Goal: Information Seeking & Learning: Learn about a topic

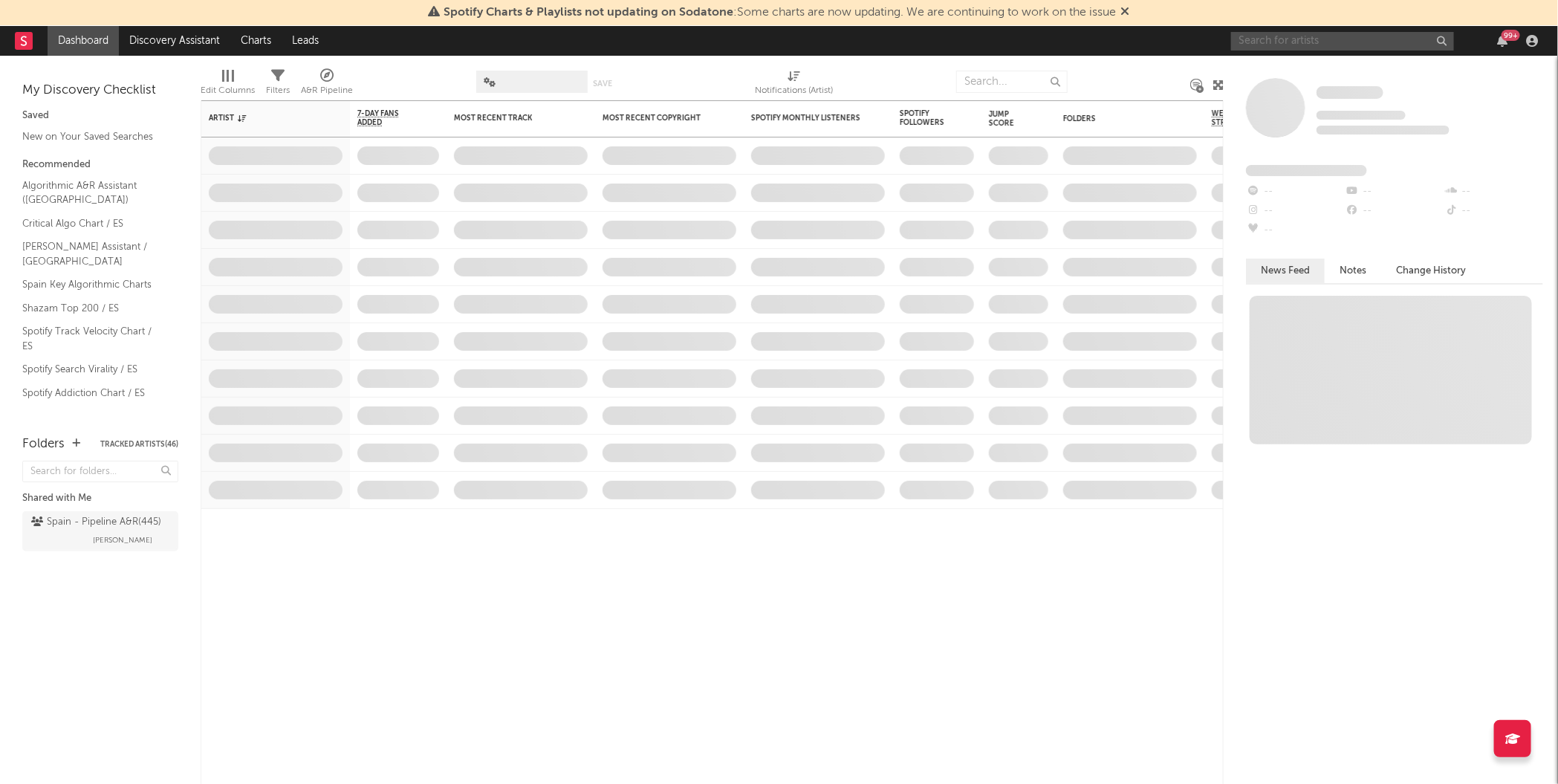
click at [1311, 47] on input "text" at bounding box center [1342, 41] width 223 height 19
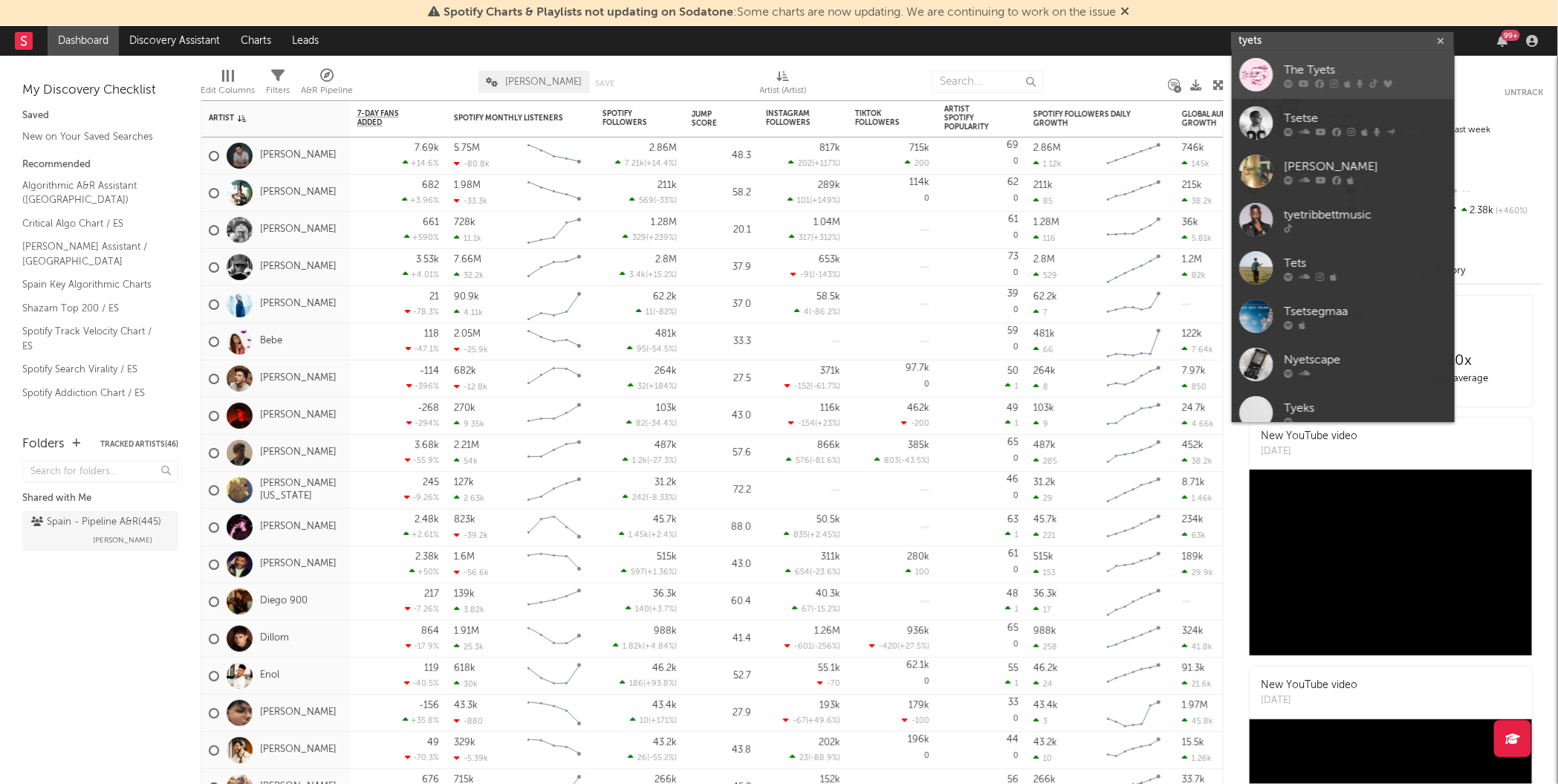
type input "tyets"
click at [1251, 77] on div at bounding box center [1256, 75] width 34 height 34
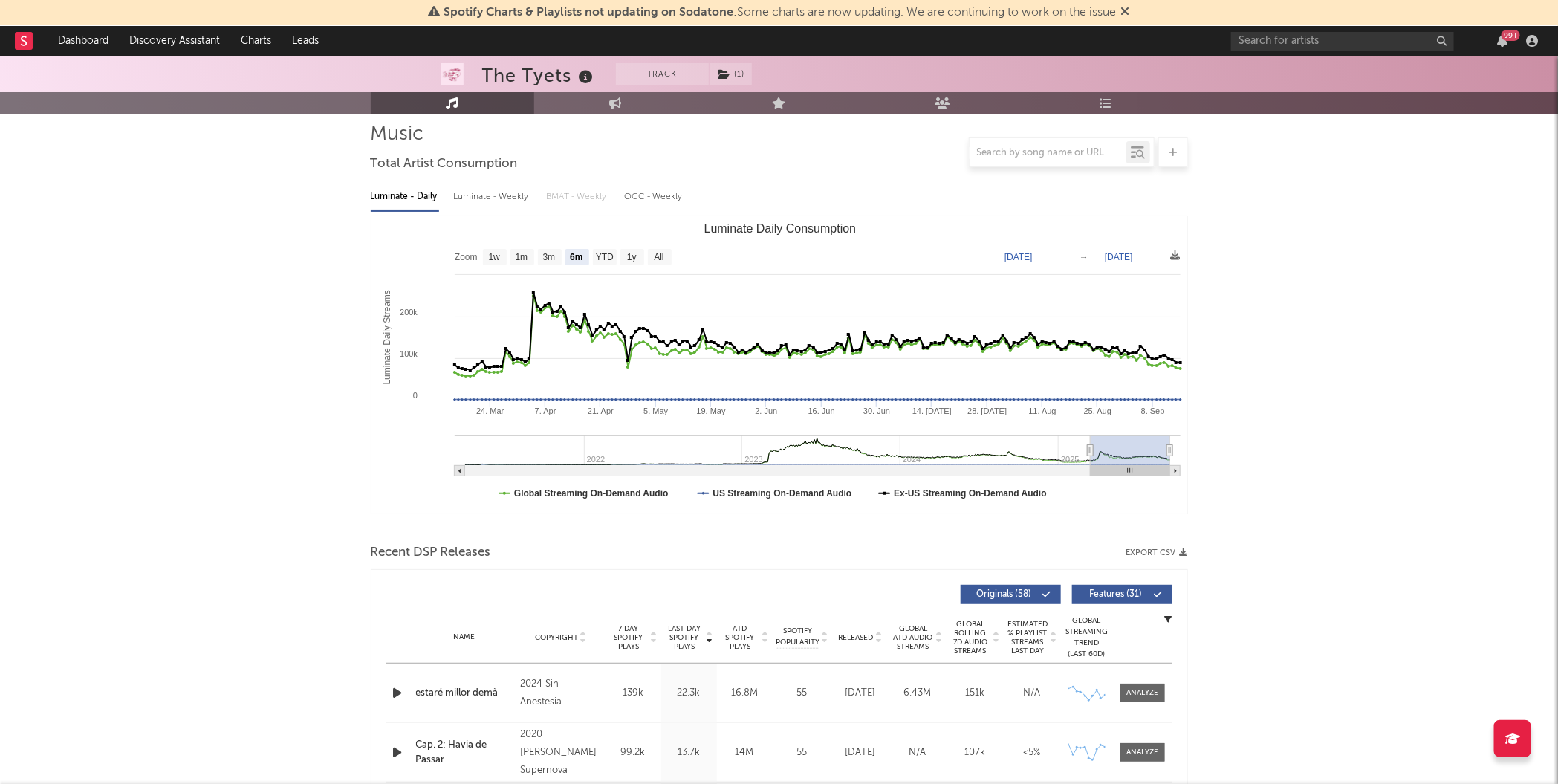
scroll to position [78, 0]
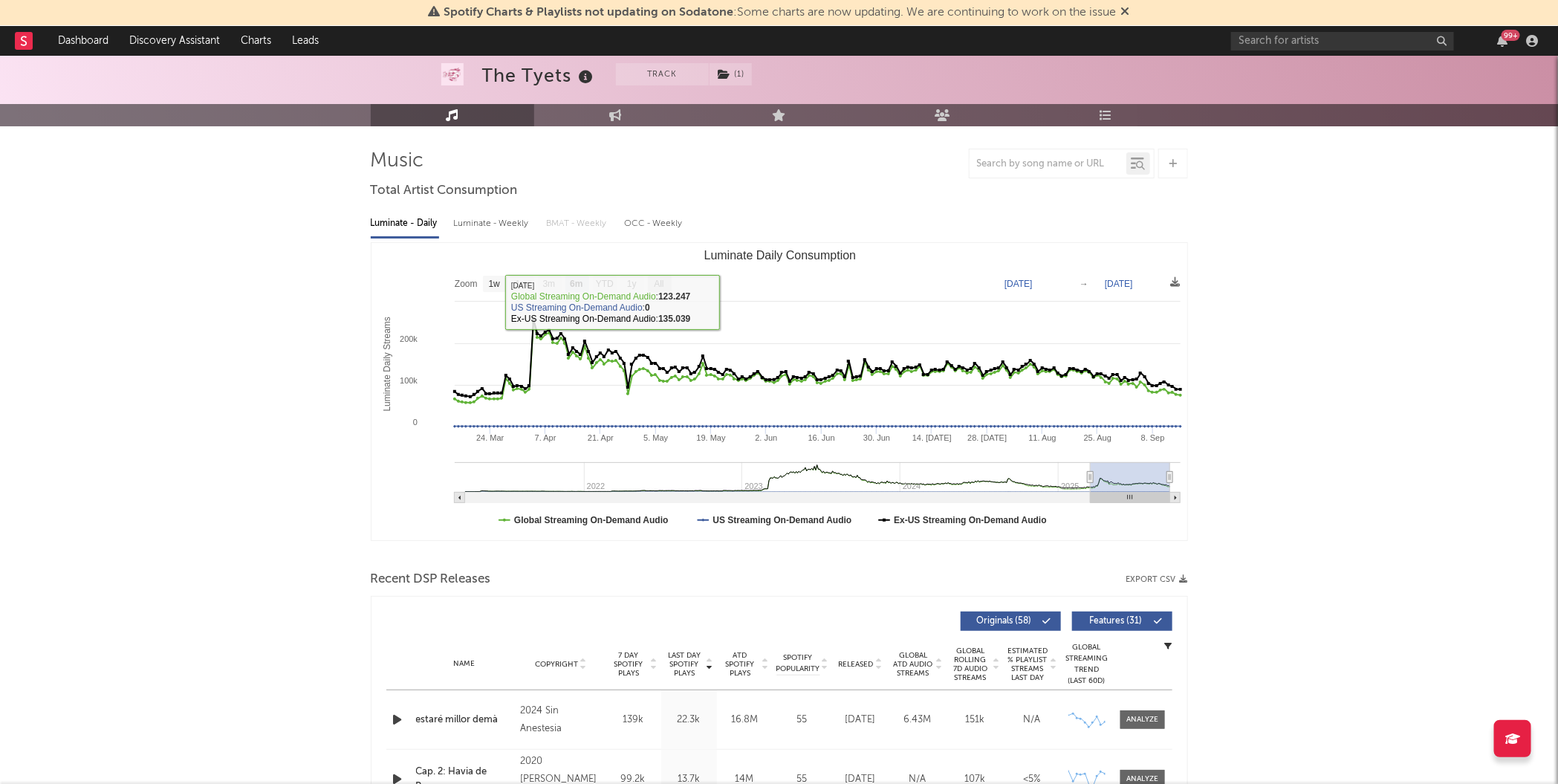
click at [657, 290] on rect "Luminate Daily Consumption" at bounding box center [659, 284] width 23 height 17
select select "All"
type input "[DATE]"
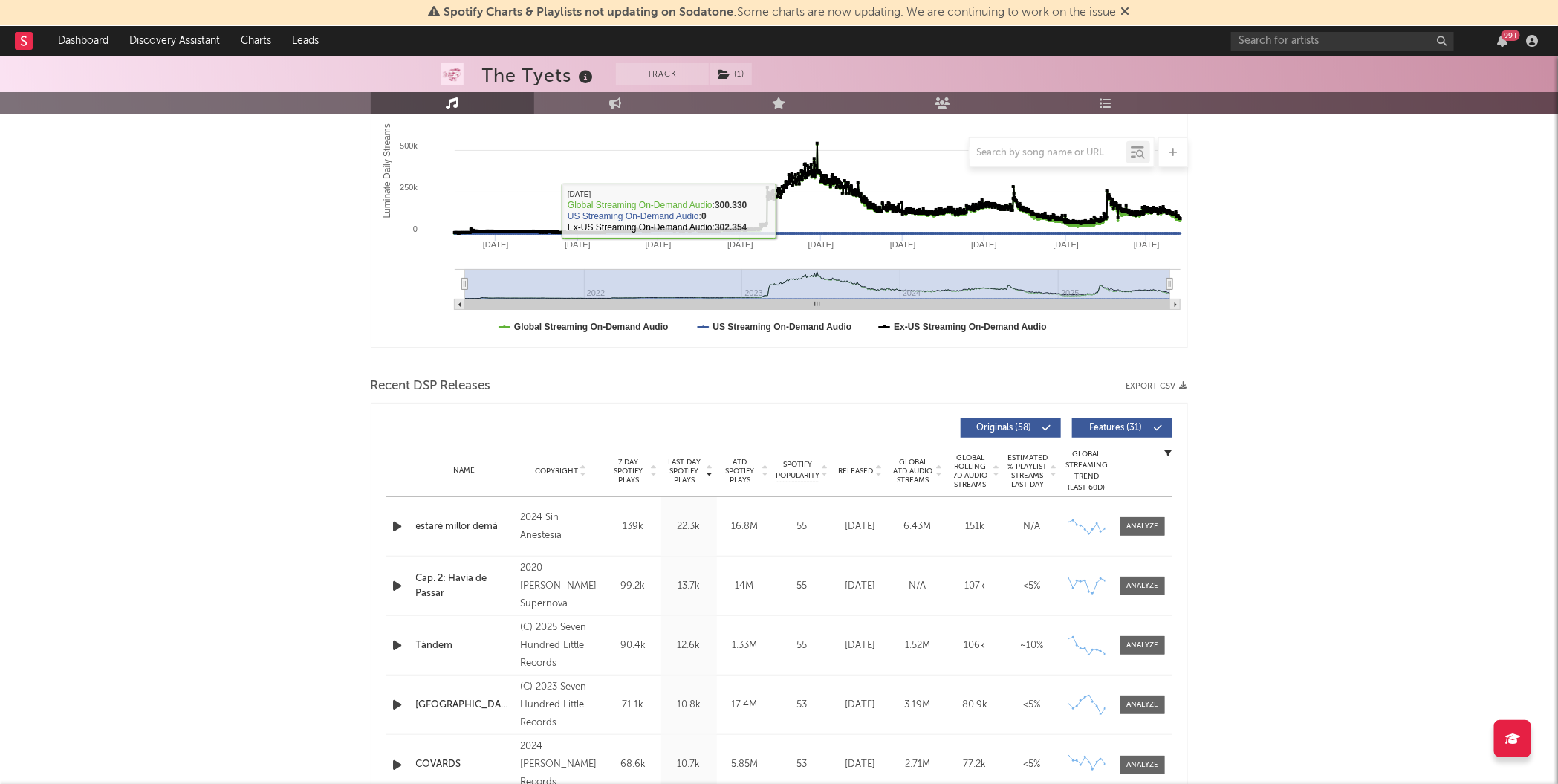
scroll to position [506, 0]
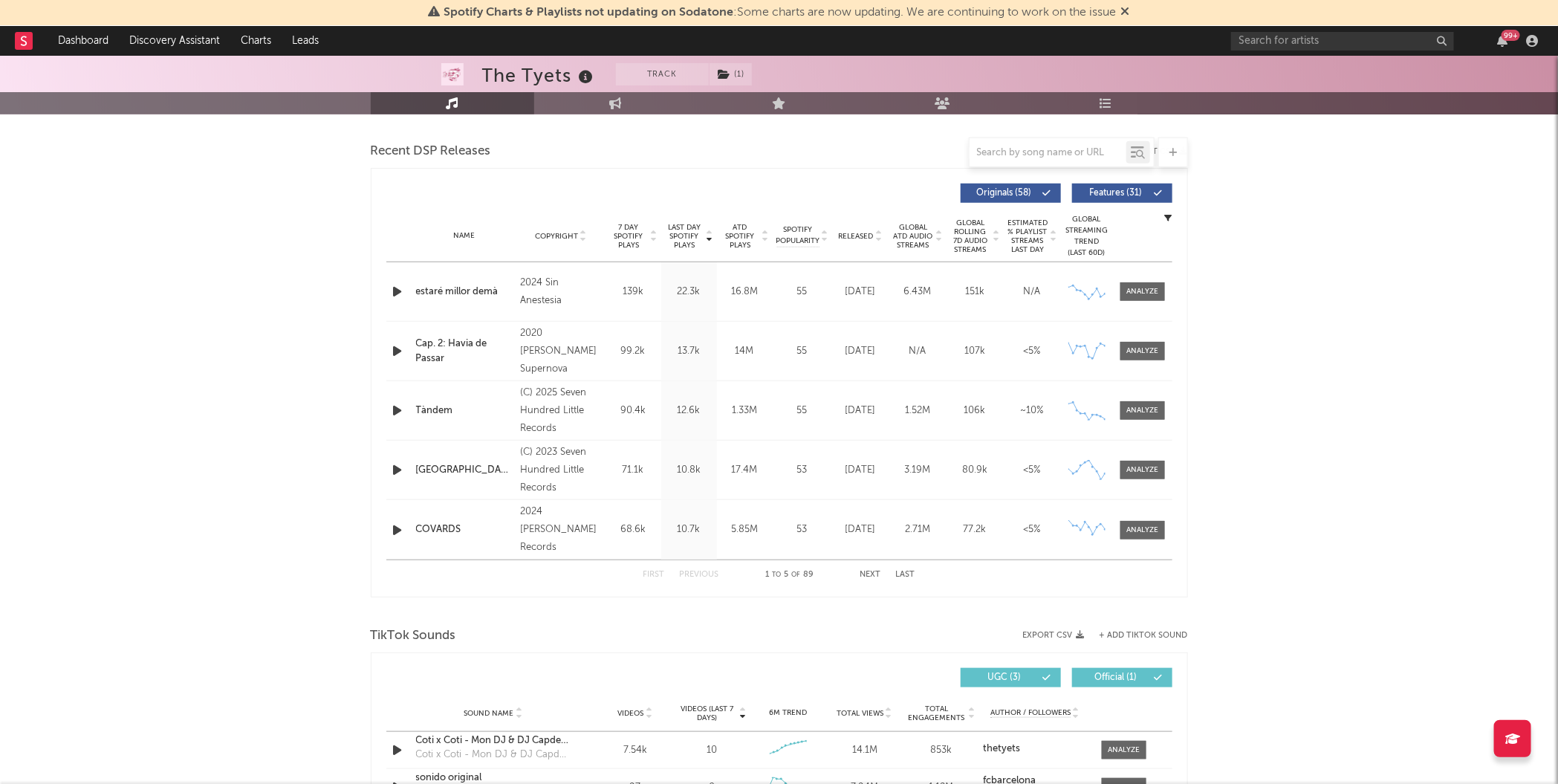
click at [869, 574] on button "Next" at bounding box center [871, 574] width 21 height 8
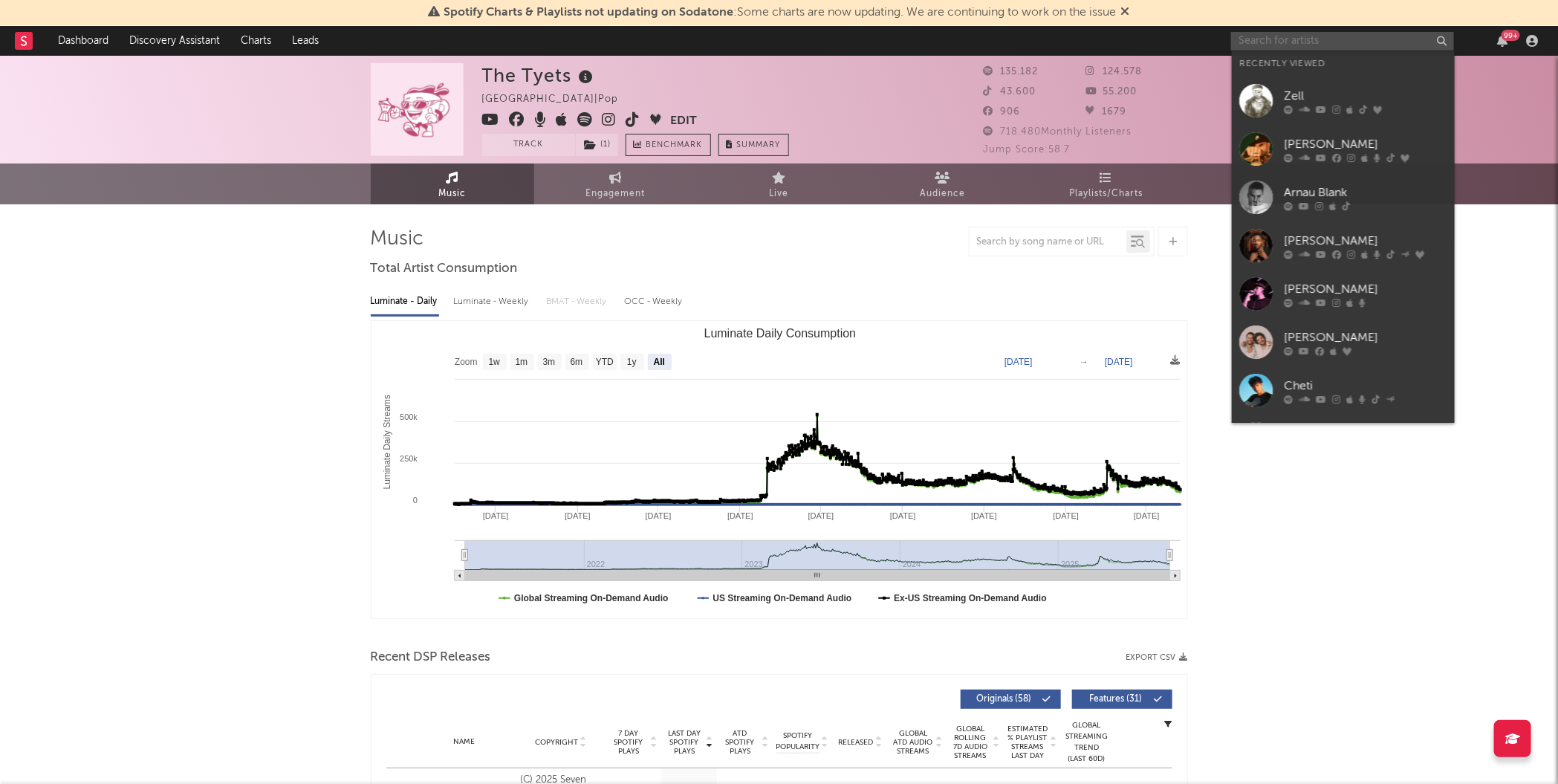
click at [1260, 49] on input "text" at bounding box center [1342, 41] width 223 height 19
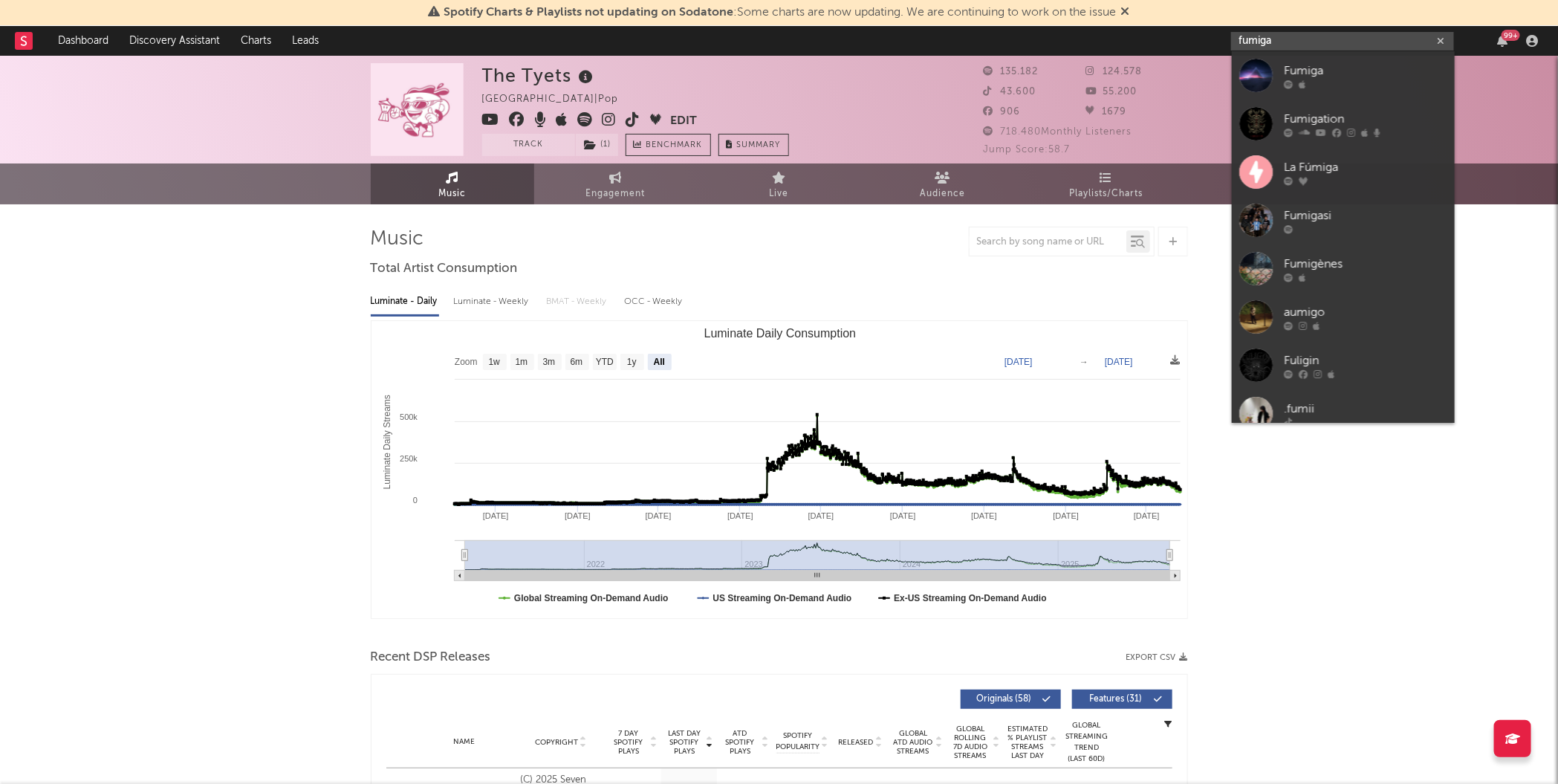
click at [1338, 39] on input "fumiga" at bounding box center [1342, 41] width 223 height 19
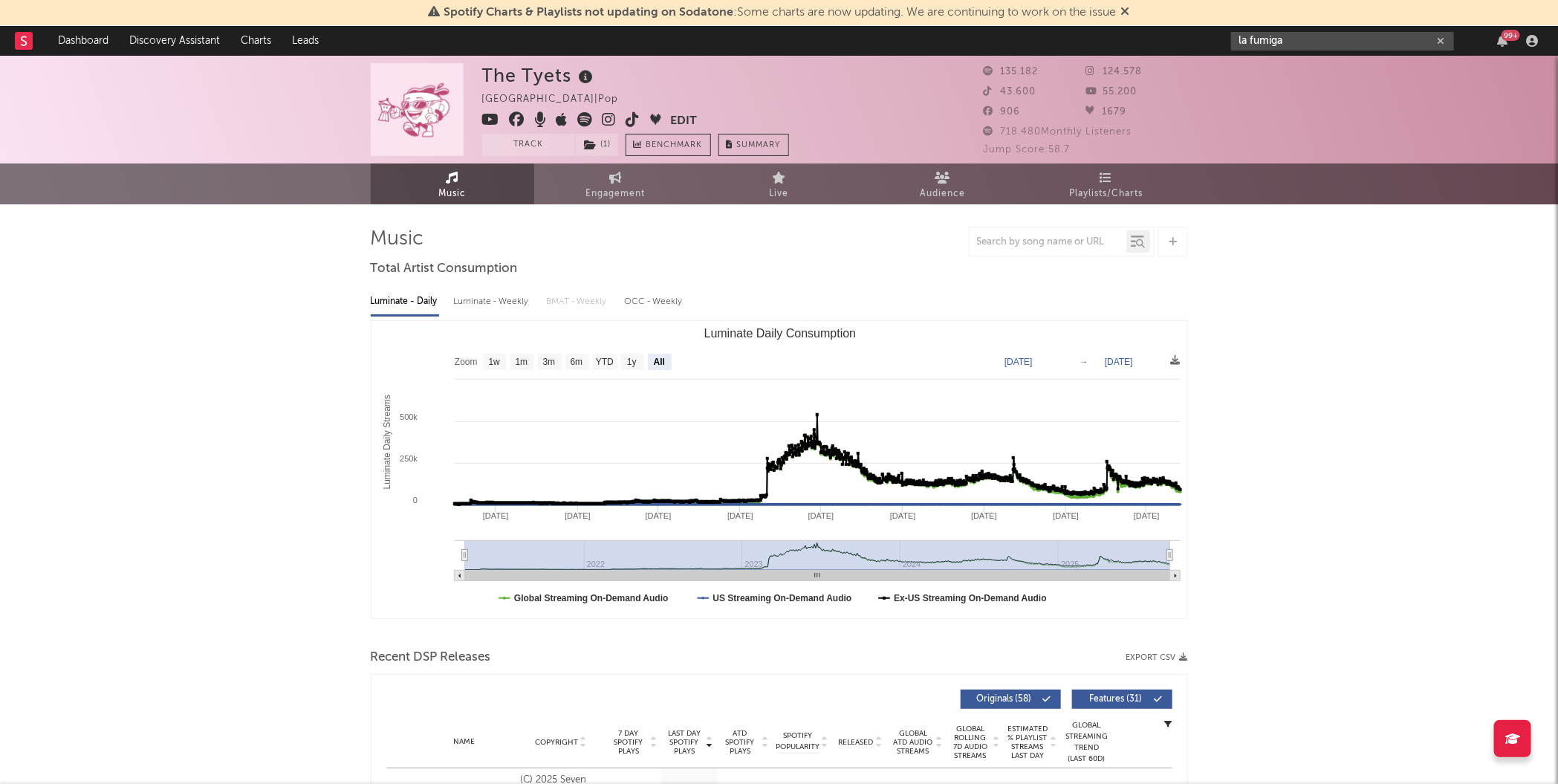
click at [1284, 44] on input "la fumiga" at bounding box center [1342, 41] width 223 height 19
type input "la fumiga"
click at [1269, 82] on div at bounding box center [1256, 76] width 34 height 34
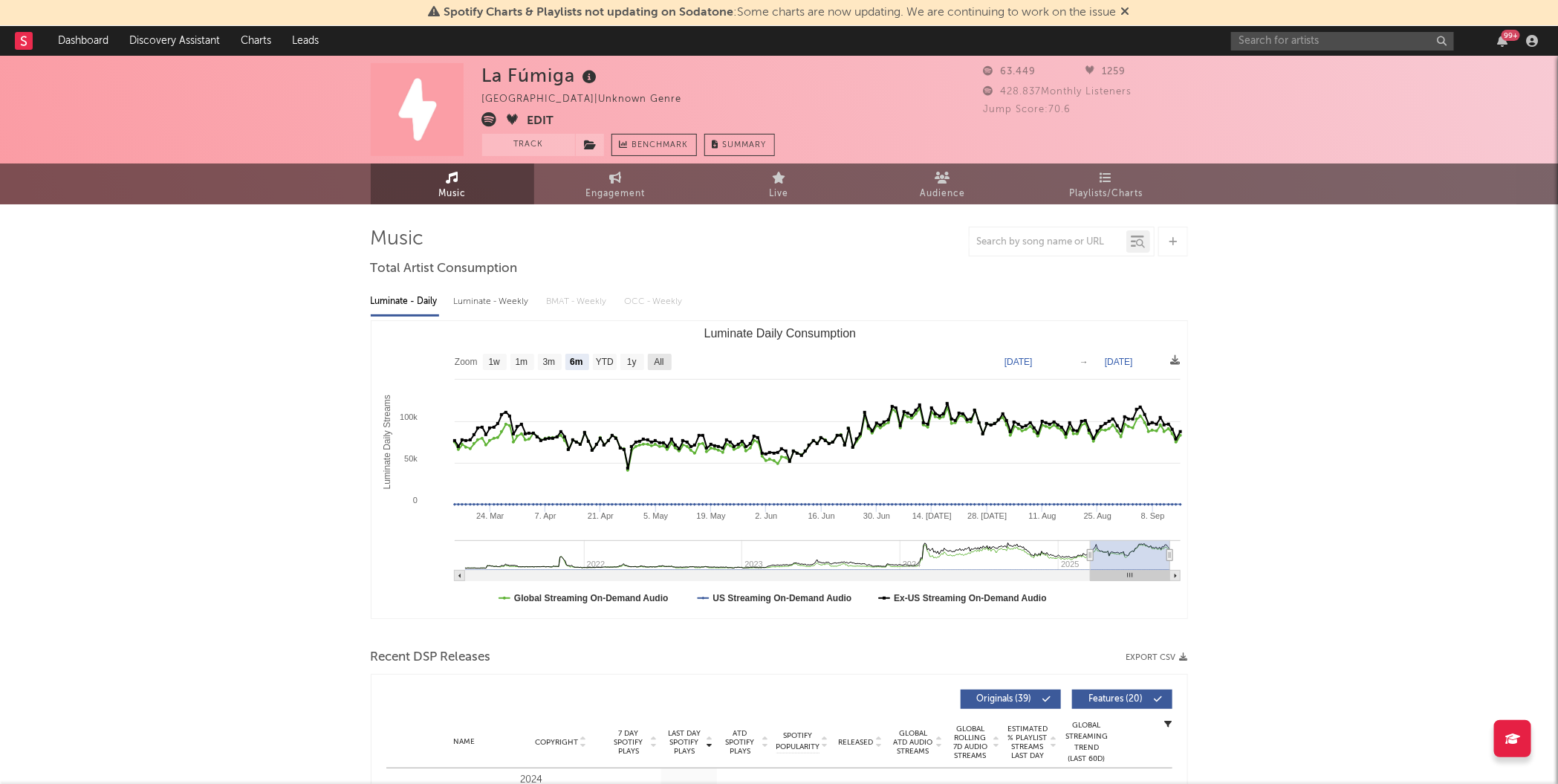
click at [663, 364] on text "All" at bounding box center [658, 362] width 9 height 10
select select "All"
type input "[DATE]"
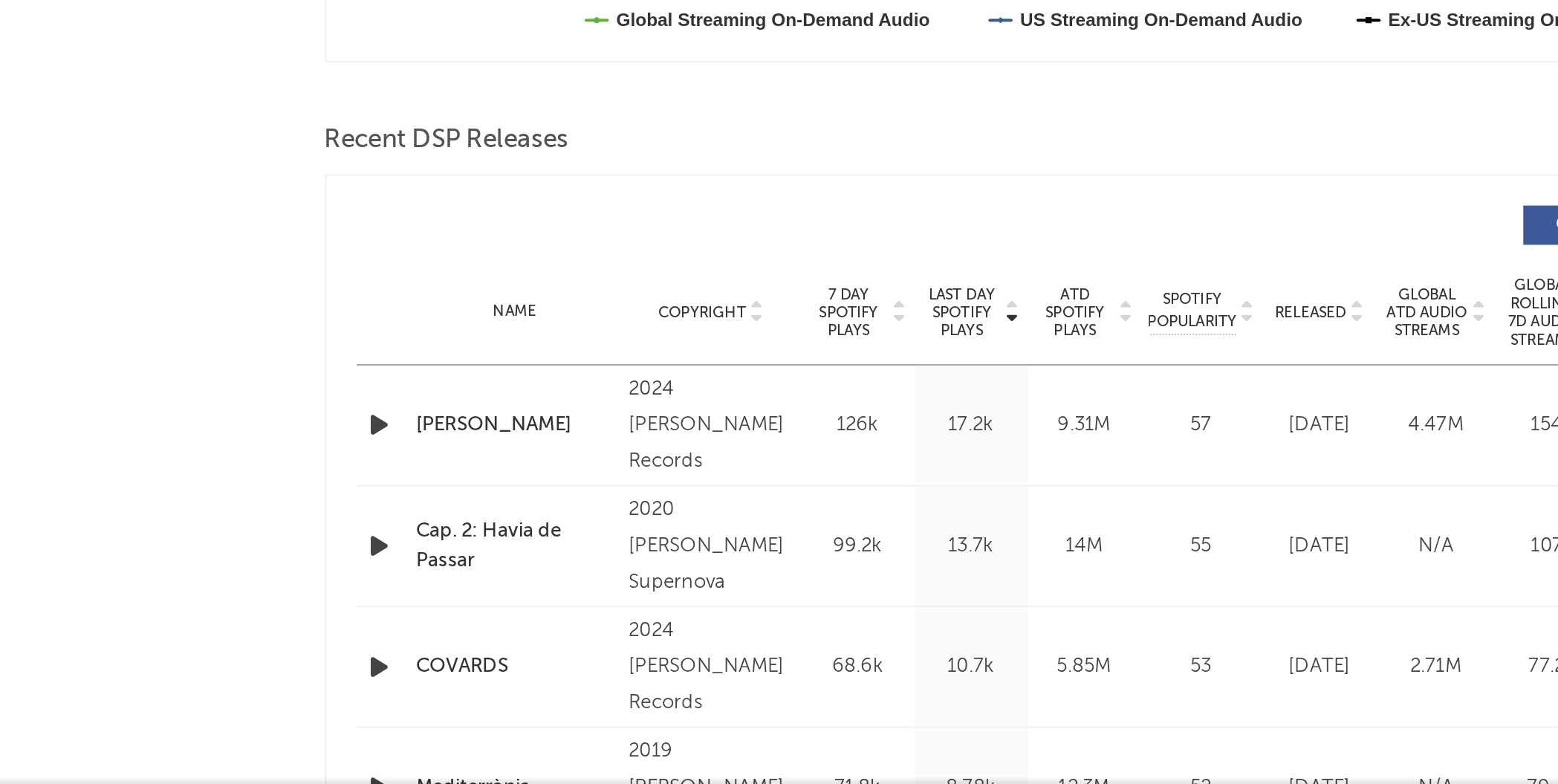
scroll to position [300, 0]
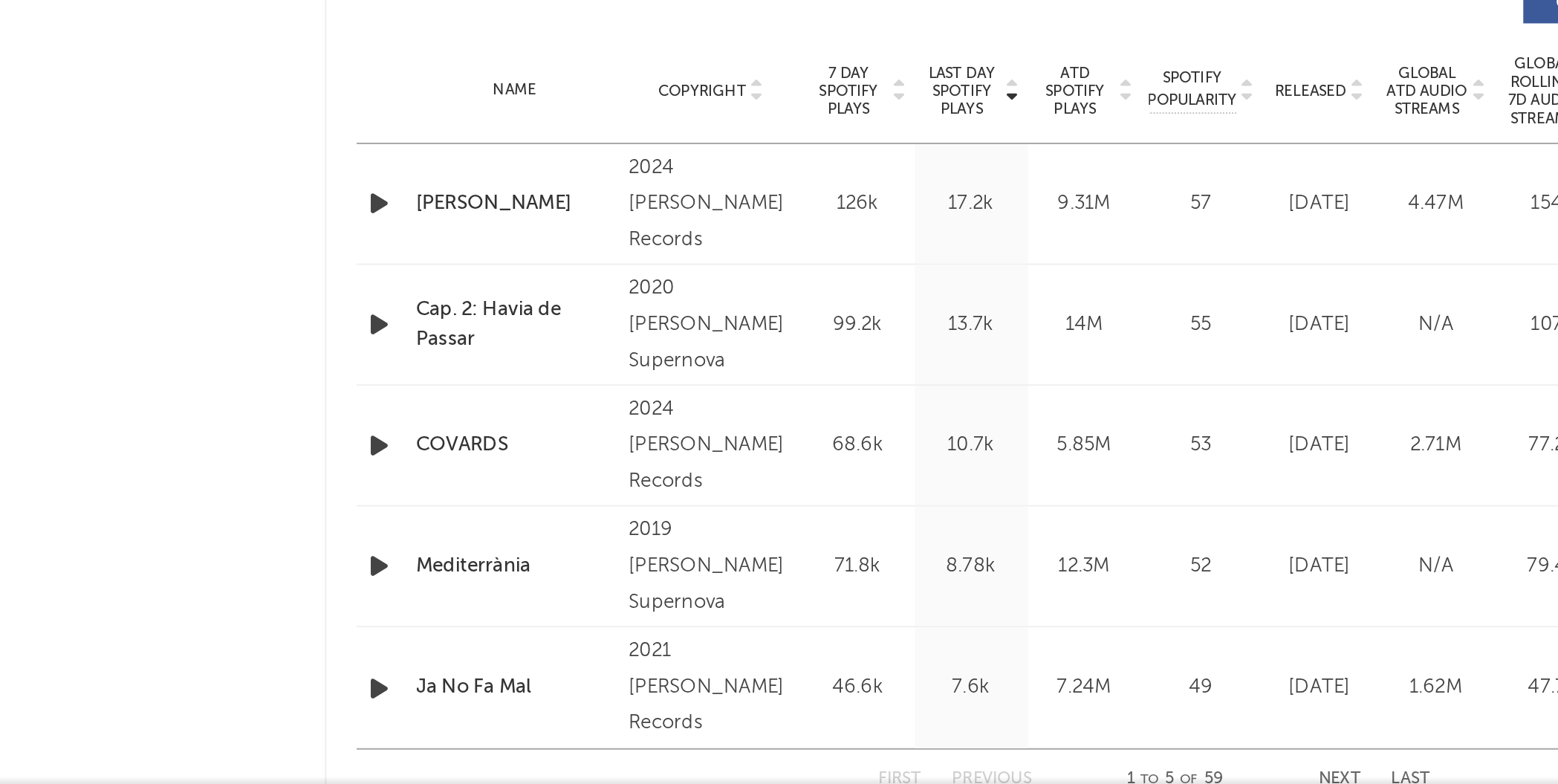
click at [682, 442] on span "Last Day Spotify Plays" at bounding box center [684, 442] width 39 height 27
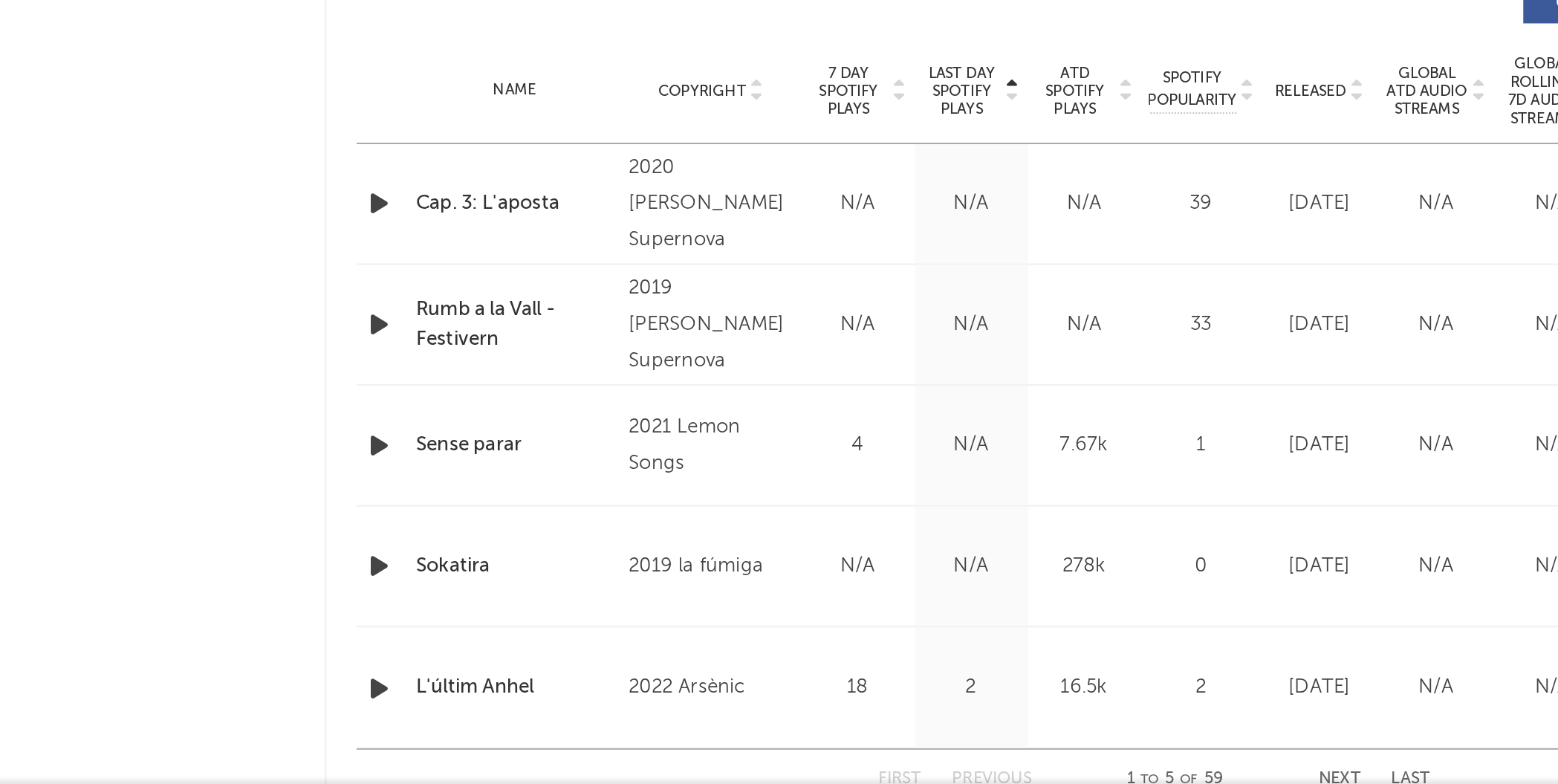
click at [682, 442] on span "Last Day Spotify Plays" at bounding box center [684, 442] width 39 height 27
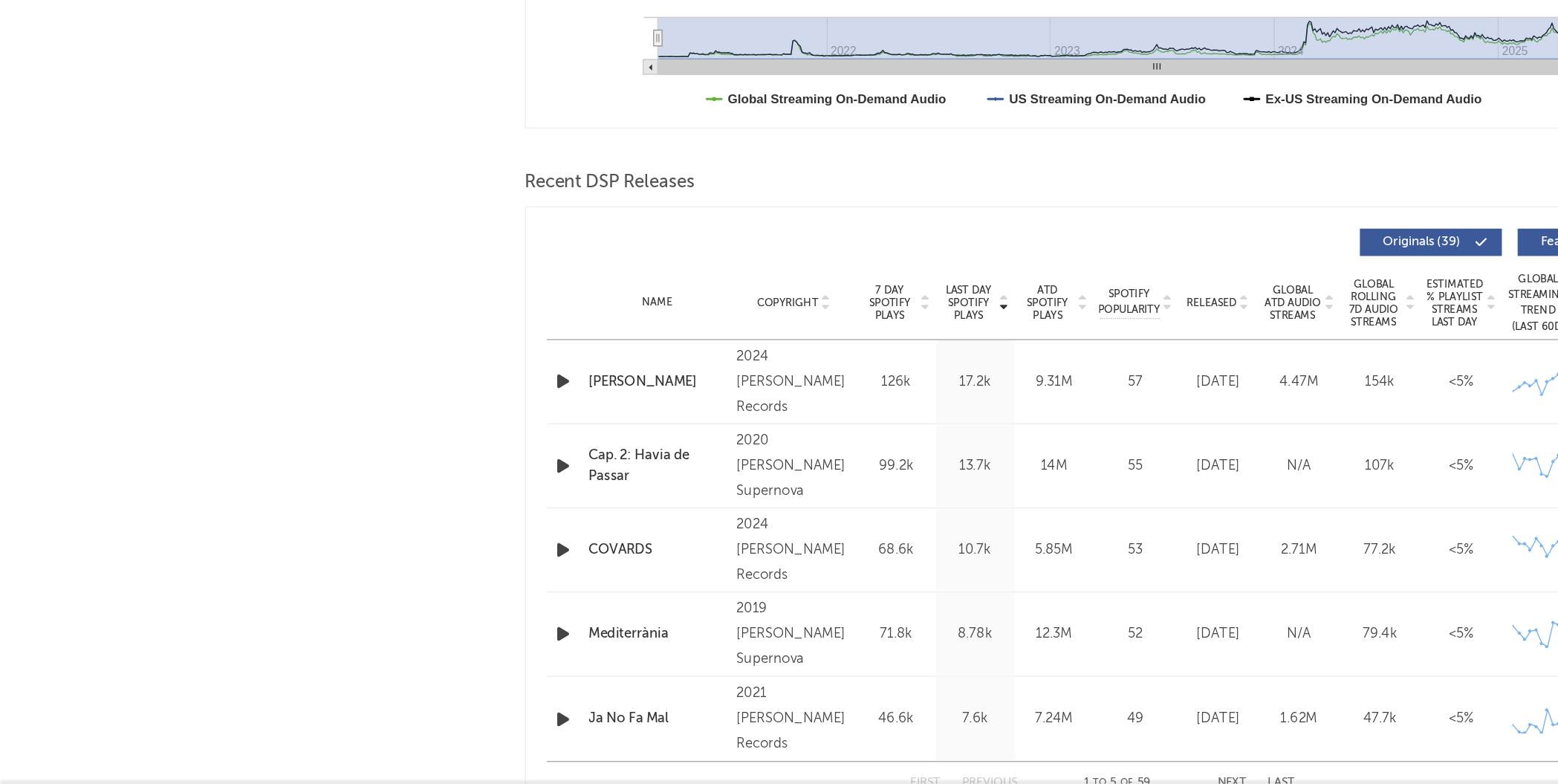
scroll to position [297, 0]
